Goal: Information Seeking & Learning: Learn about a topic

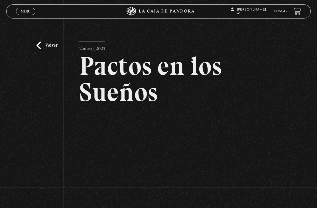
scroll to position [31, 0]
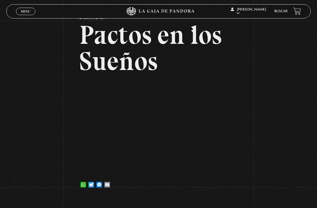
click at [244, 65] on div "Volver 2 mayo, 2023 Pactos en los Sueños WhatsApp Twitter Messenger Email" at bounding box center [158, 94] width 317 height 208
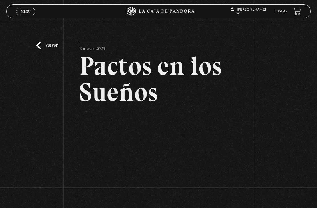
click at [277, 11] on link "Buscar" at bounding box center [280, 11] width 13 height 3
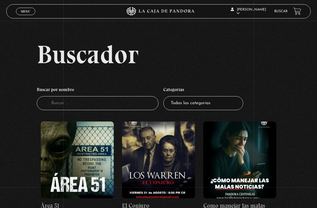
click at [125, 109] on input "Buscador" at bounding box center [98, 103] width 122 height 14
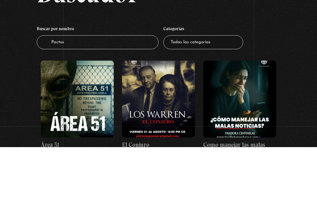
type input "Pacto"
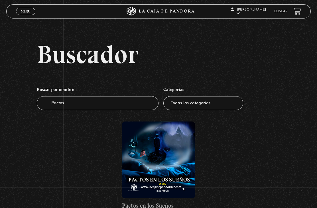
click at [194, 106] on select "Todas las categorías 11:11 Humanitario (1) Amo los Lunes (2) Análisis de series…" at bounding box center [203, 103] width 80 height 14
click at [24, 11] on span "Menu" at bounding box center [25, 11] width 9 height 3
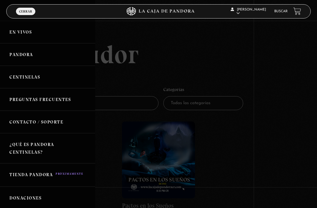
click at [60, 78] on link "Centinelas" at bounding box center [47, 77] width 95 height 23
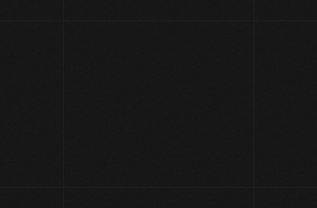
click at [28, 83] on section "Videos Centinelas" at bounding box center [158, 54] width 317 height 66
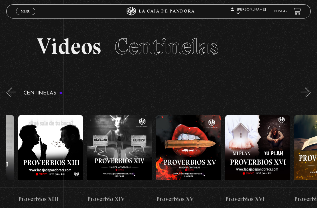
click at [316, 90] on div "Centinelas" at bounding box center [161, 151] width 311 height 131
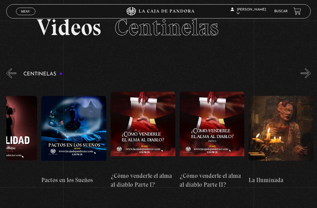
scroll to position [0, 2517]
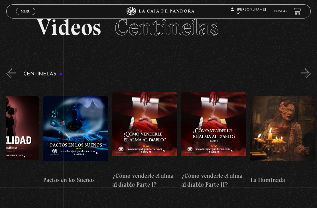
click at [242, 81] on link "Salir" at bounding box center [249, 77] width 39 height 15
